Goal: Contribute content: Contribute content

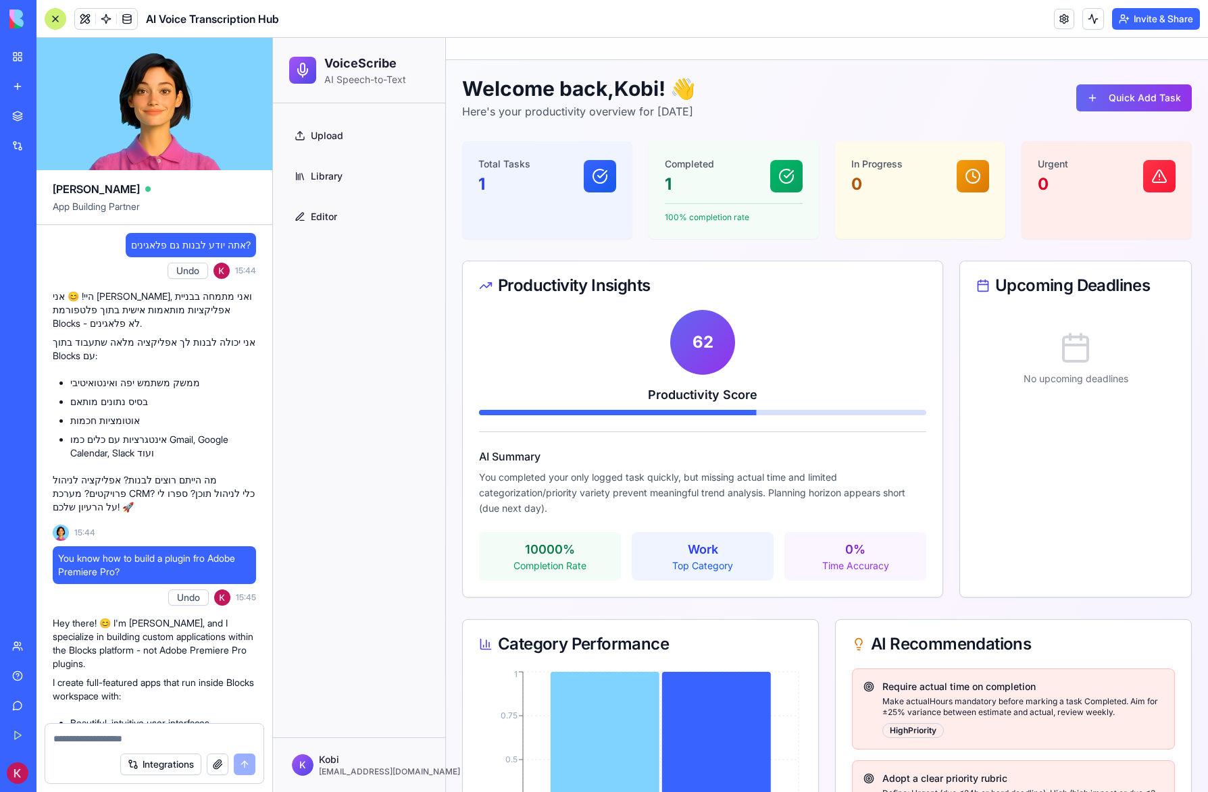
scroll to position [2712, 0]
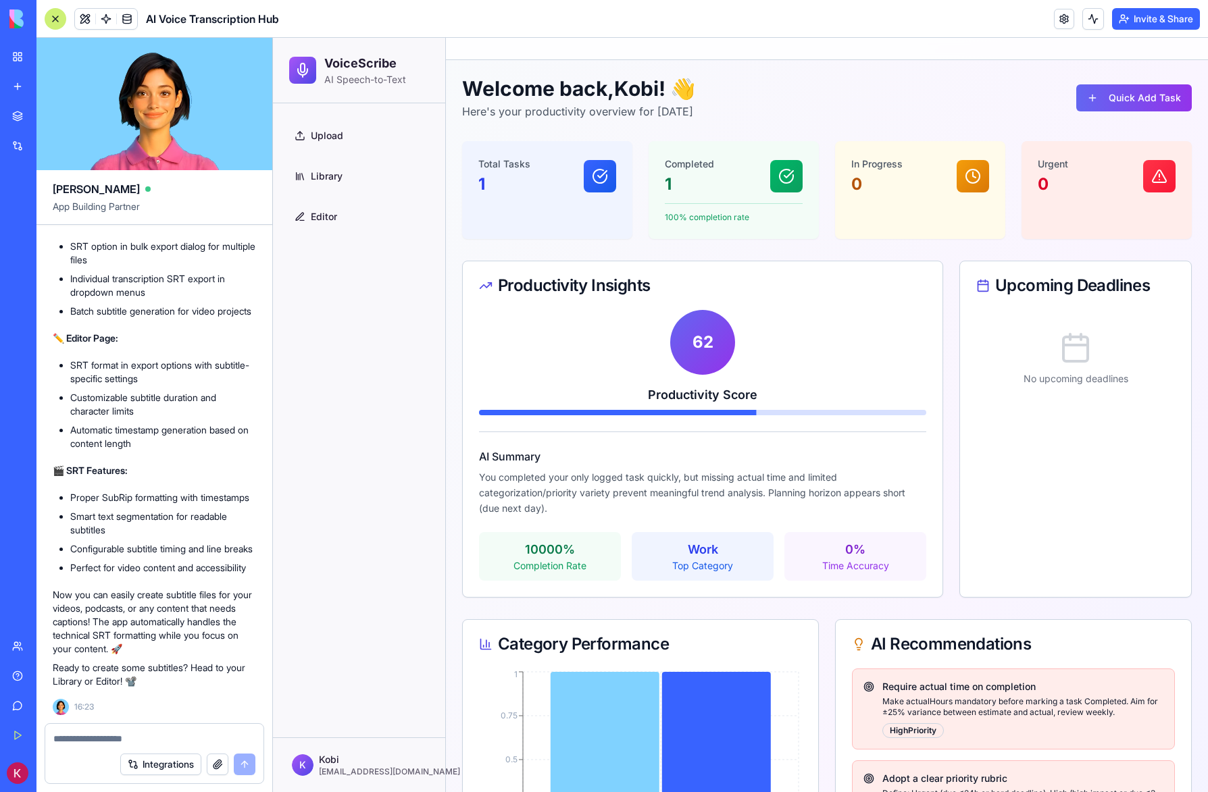
click at [418, 278] on div "Upload Library Editor" at bounding box center [359, 420] width 172 height 634
click at [151, 740] on textarea at bounding box center [154, 739] width 202 height 14
type textarea "*"
type textarea "***"
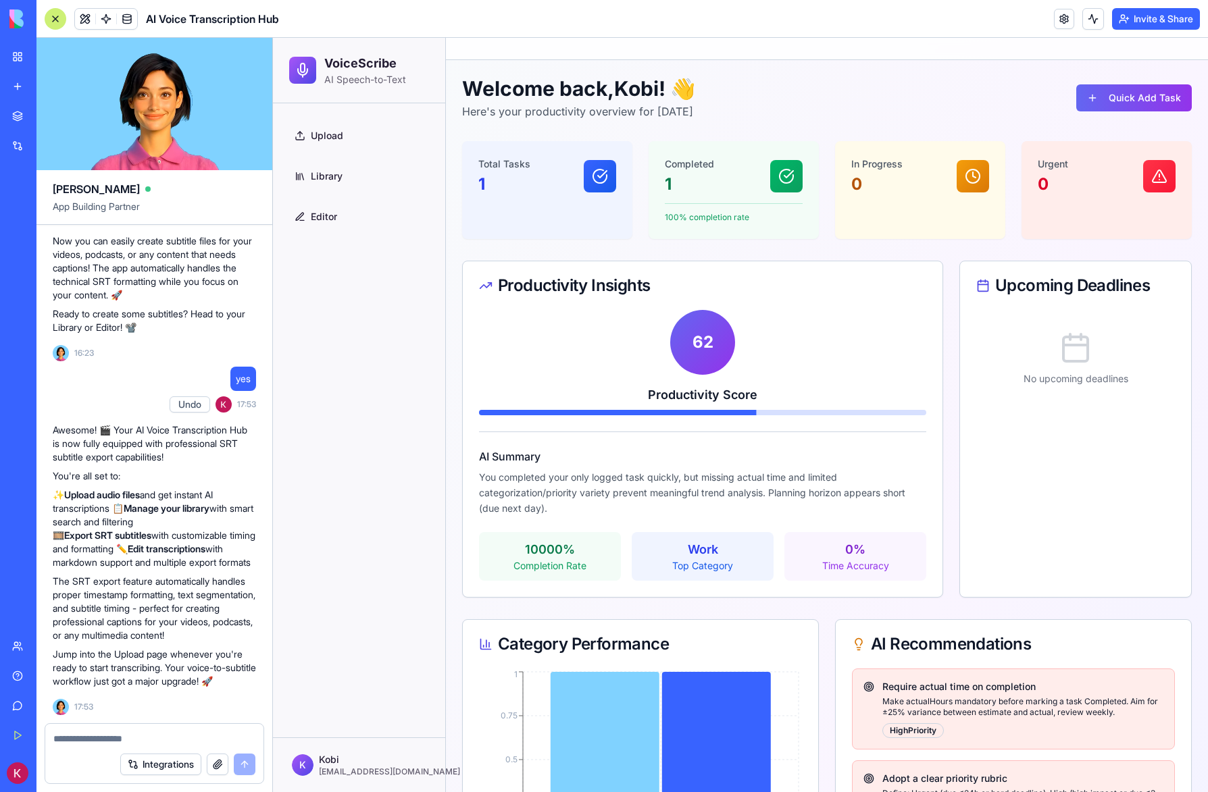
scroll to position [3079, 0]
click at [139, 738] on textarea at bounding box center [154, 739] width 202 height 14
type textarea "*"
type textarea "**********"
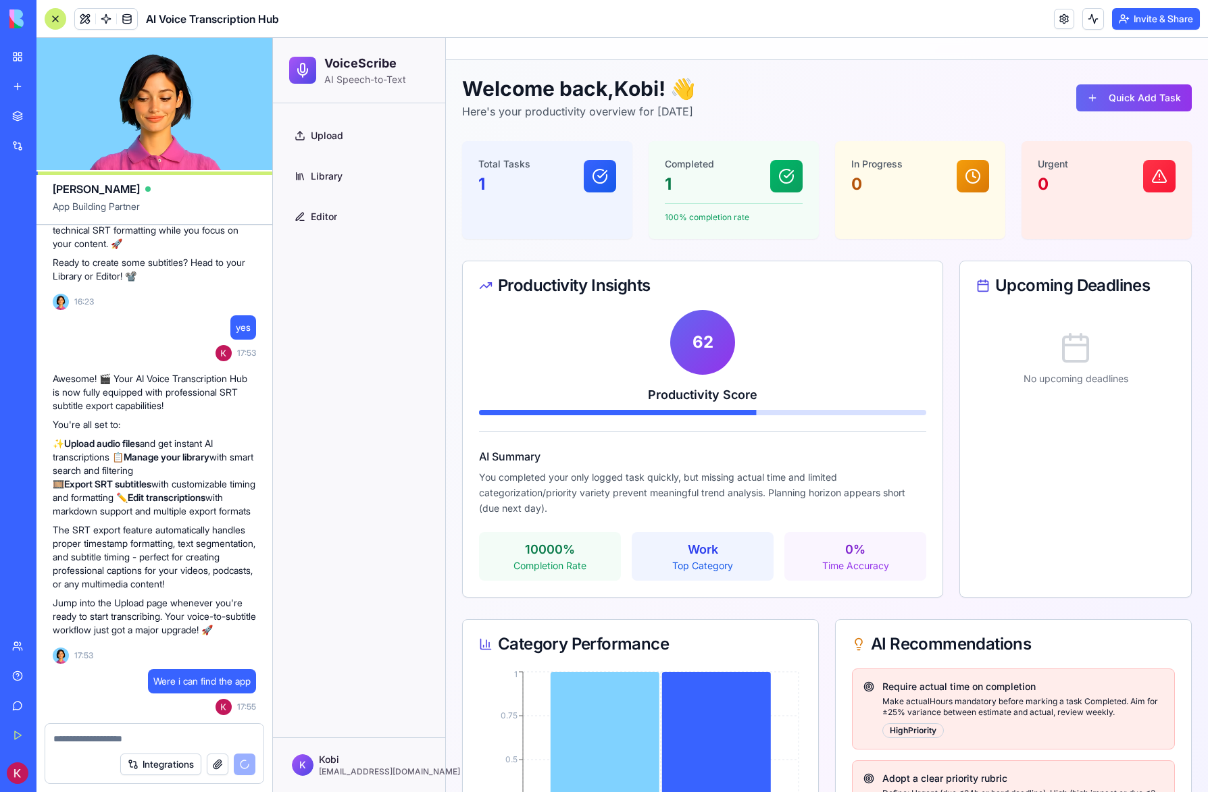
scroll to position [3677, 0]
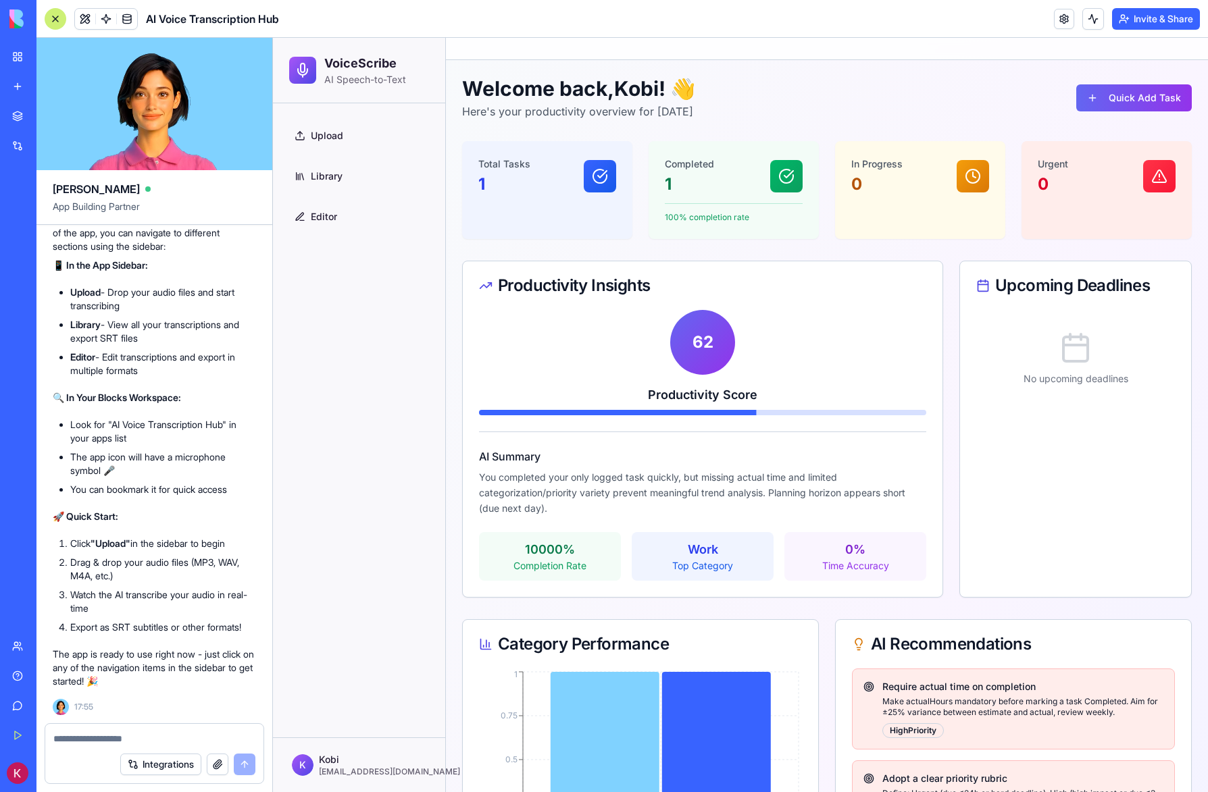
click at [217, 766] on button "button" at bounding box center [218, 765] width 22 height 22
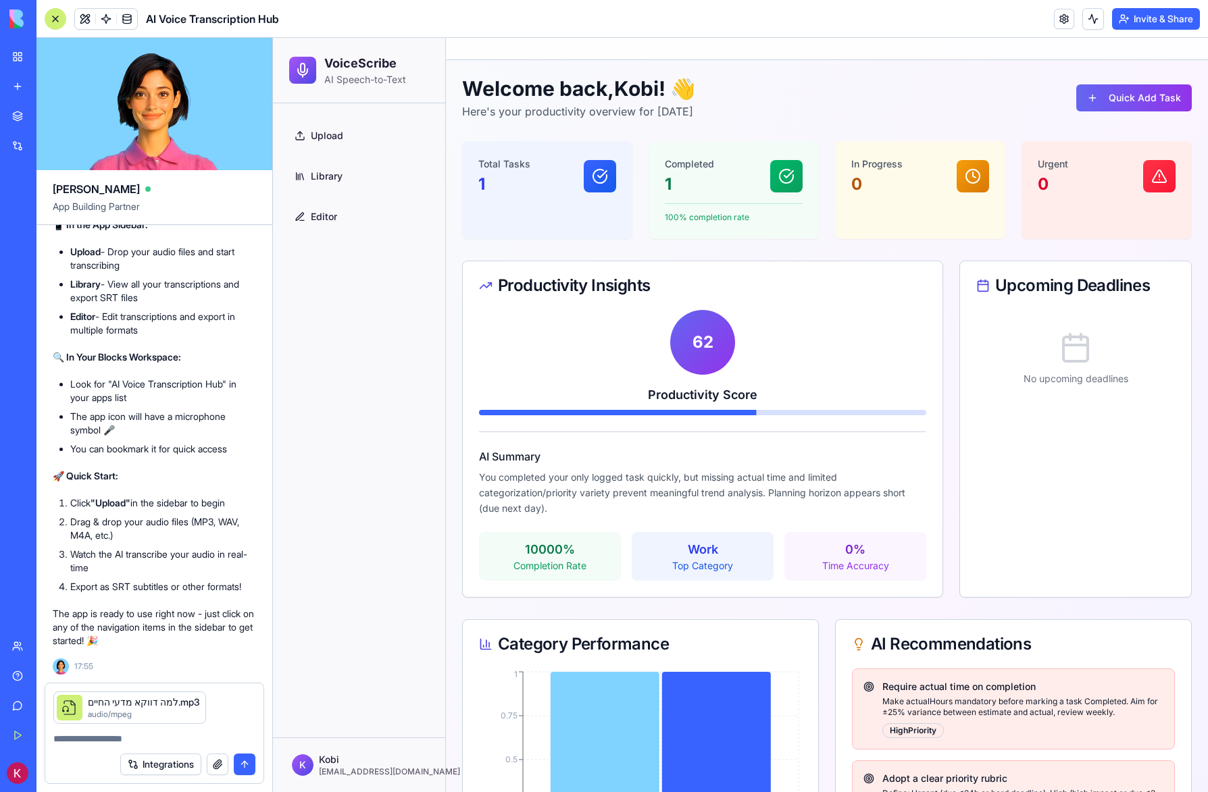
click at [148, 736] on textarea at bounding box center [154, 739] width 202 height 14
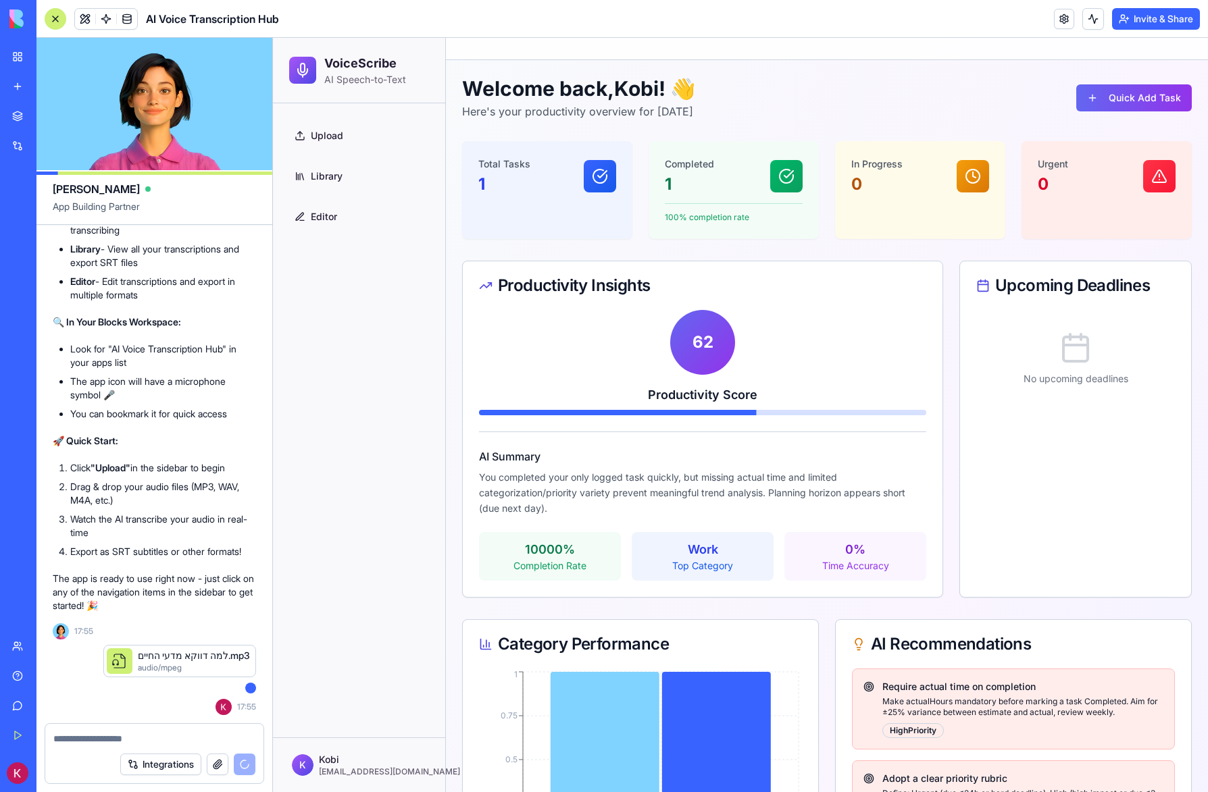
scroll to position [3817, 0]
